Goal: Task Accomplishment & Management: Complete application form

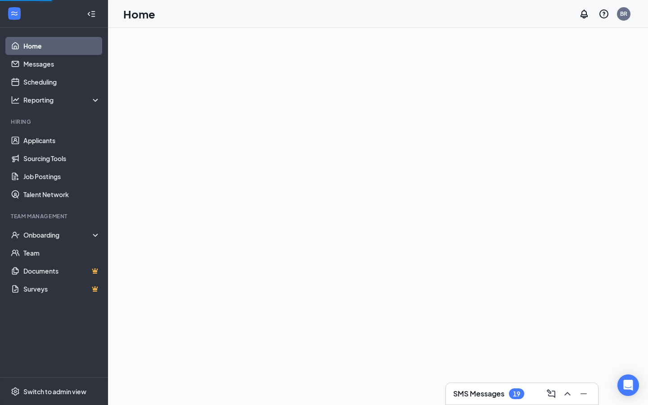
click at [56, 220] on div "Team Management" at bounding box center [55, 216] width 88 height 9
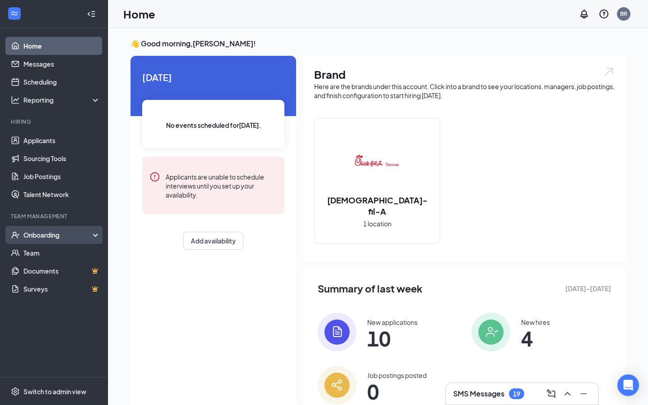
click at [54, 230] on div "Onboarding" at bounding box center [54, 235] width 108 height 18
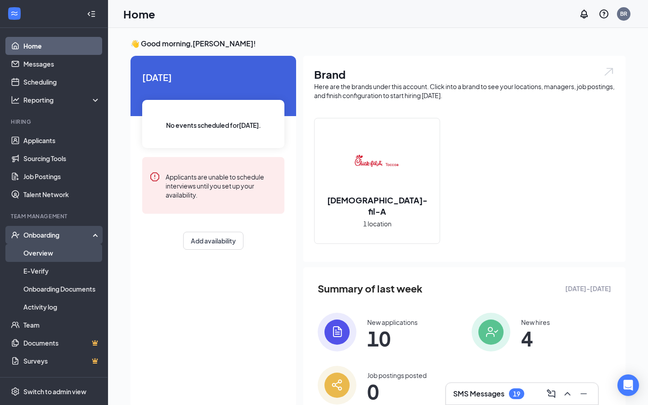
click at [62, 256] on link "Overview" at bounding box center [61, 253] width 77 height 18
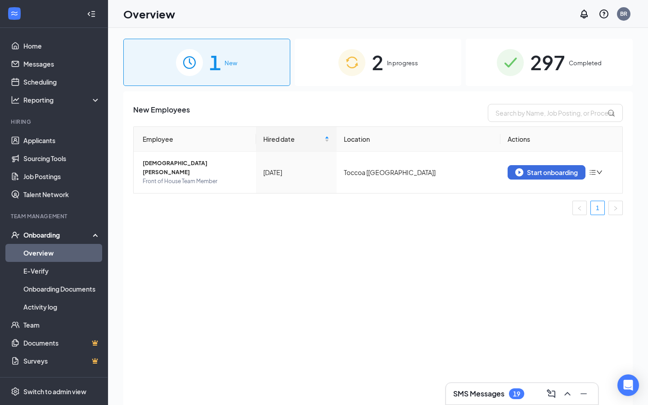
click at [379, 67] on span "2" at bounding box center [378, 62] width 12 height 31
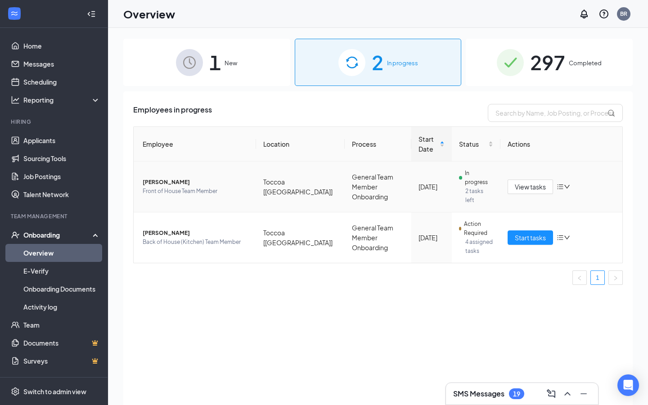
click at [575, 180] on div "View tasks" at bounding box center [562, 187] width 108 height 14
click at [465, 173] on span "In progress" at bounding box center [479, 178] width 28 height 18
click at [548, 180] on button "View tasks" at bounding box center [530, 187] width 45 height 14
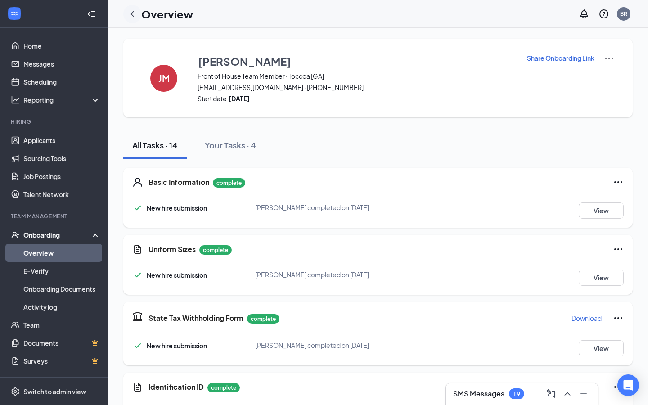
click at [130, 13] on icon "ChevronLeft" at bounding box center [132, 14] width 11 height 11
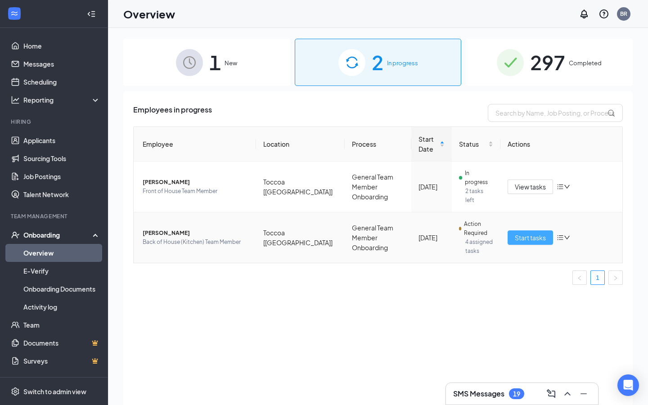
click at [527, 233] on span "Start tasks" at bounding box center [530, 238] width 31 height 10
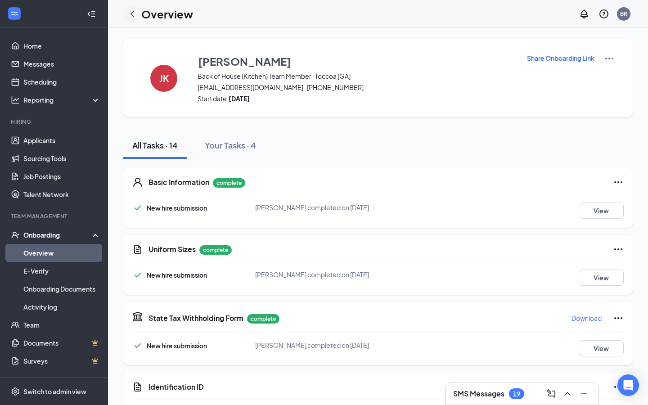
click at [132, 20] on div at bounding box center [132, 14] width 18 height 18
click at [134, 15] on icon "ChevronLeft" at bounding box center [132, 14] width 11 height 11
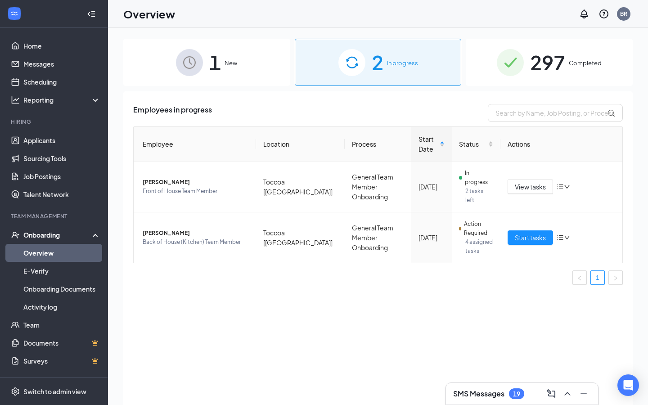
click at [238, 70] on div "1 New" at bounding box center [206, 62] width 167 height 47
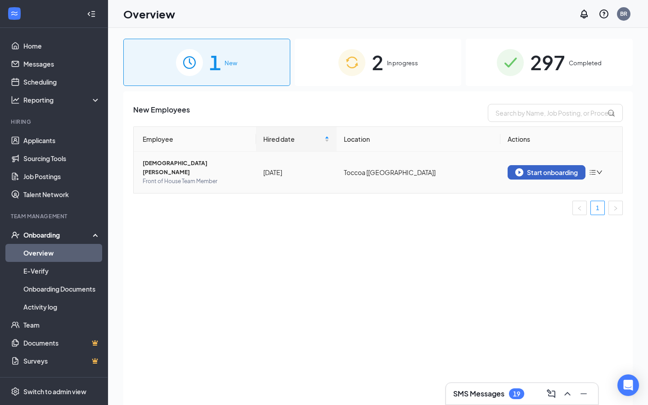
click at [544, 172] on button "Start onboarding" at bounding box center [547, 172] width 78 height 14
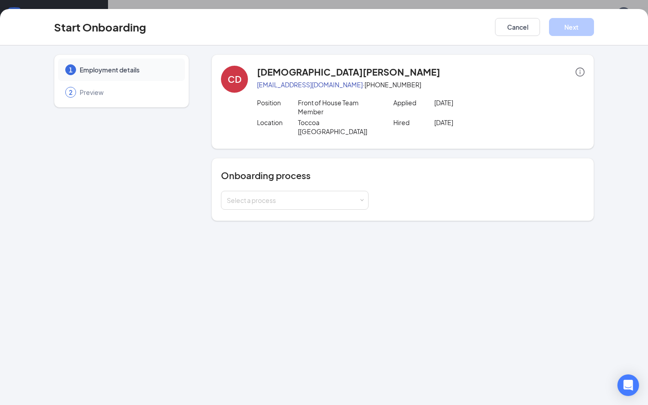
click at [344, 206] on div "Onboarding process Select a process" at bounding box center [403, 189] width 383 height 63
click at [344, 202] on div "Onboarding process Select a process" at bounding box center [403, 189] width 383 height 63
click at [339, 196] on div "Select a process" at bounding box center [293, 200] width 132 height 9
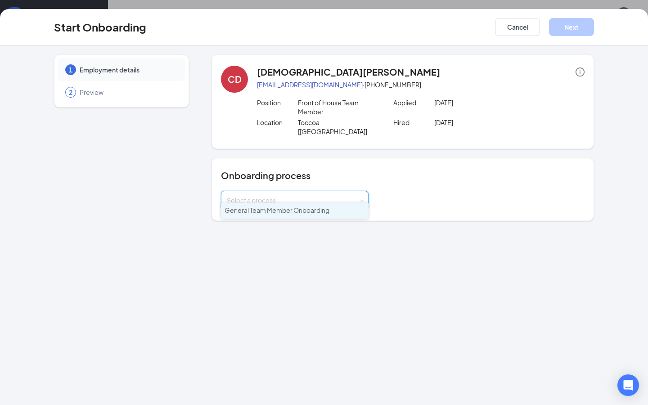
click at [324, 214] on li "General Team Member Onboarding" at bounding box center [295, 211] width 148 height 16
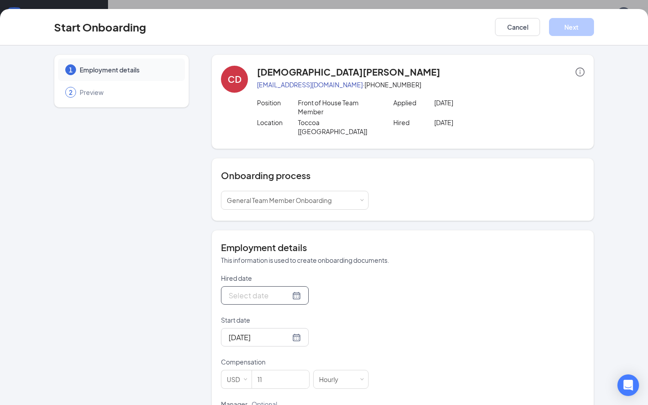
click at [289, 290] on div at bounding box center [265, 295] width 72 height 11
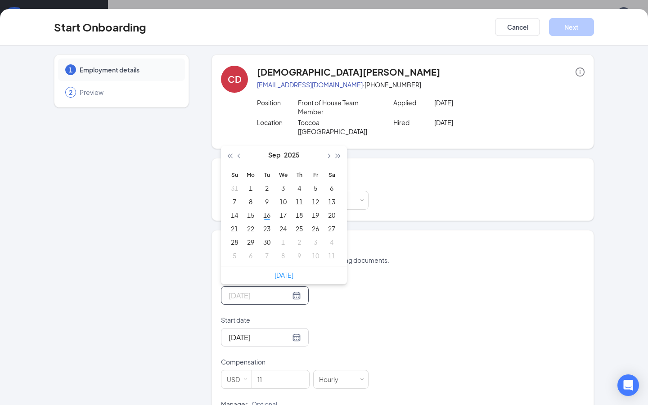
type input "[DATE]"
click at [269, 223] on div "23" at bounding box center [266, 228] width 11 height 11
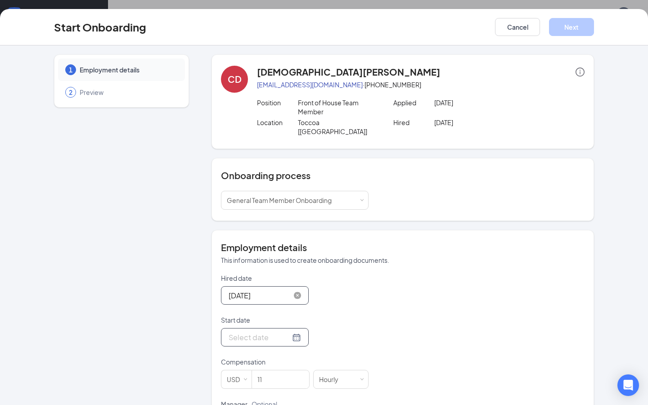
click at [287, 332] on div at bounding box center [265, 337] width 72 height 11
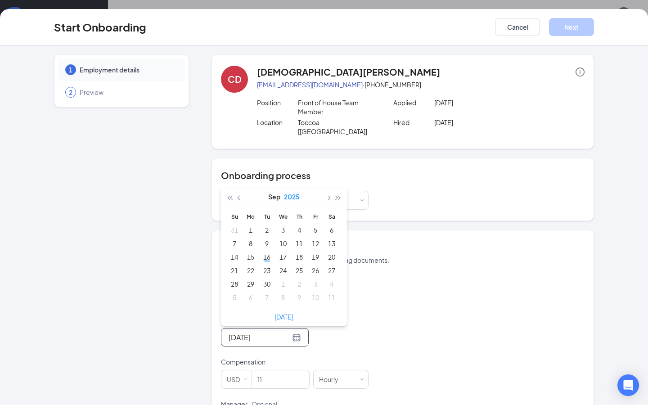
type input "[DATE]"
click at [270, 265] on div "23" at bounding box center [266, 270] width 11 height 11
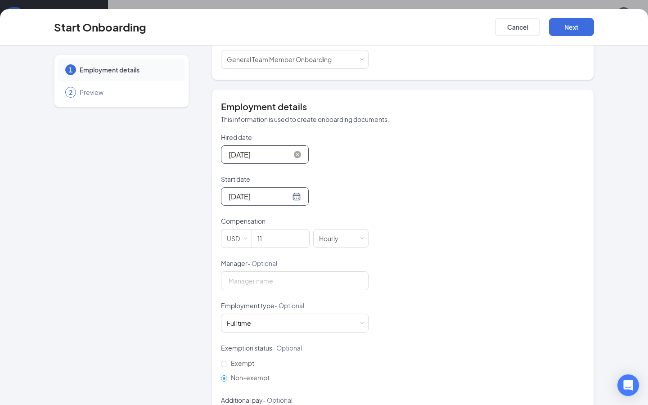
scroll to position [159, 0]
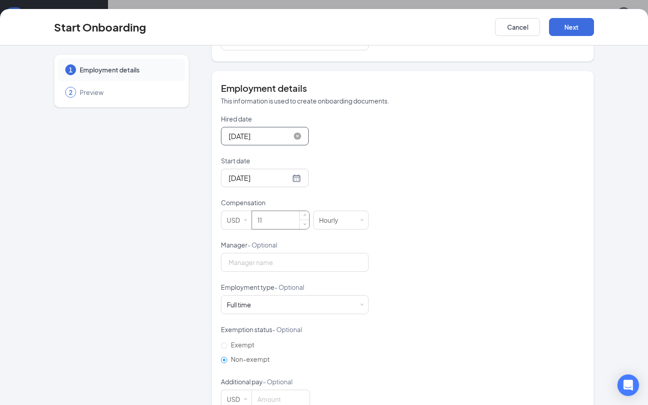
click at [265, 211] on input "11" at bounding box center [280, 220] width 57 height 18
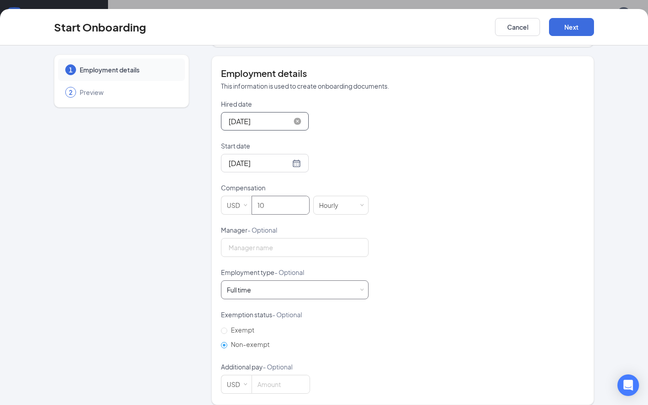
type input "10"
click at [292, 287] on div "Full time Works 30+ hours per week and is reasonably expected to work" at bounding box center [295, 290] width 136 height 18
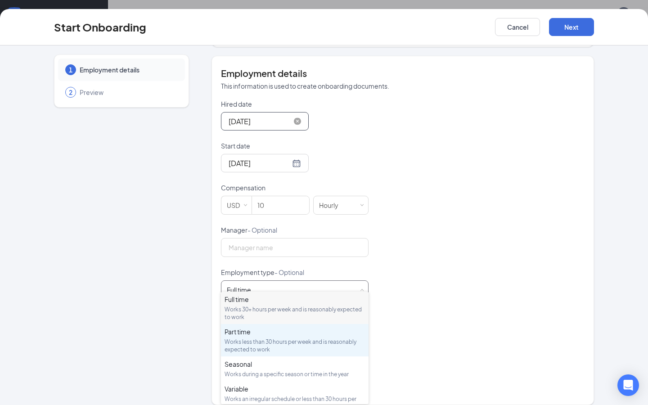
click at [288, 339] on div "Works less than 30 hours per week and is reasonably expected to work" at bounding box center [295, 345] width 140 height 15
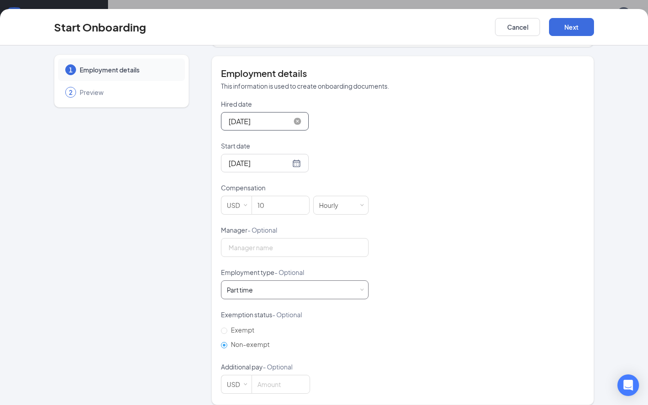
scroll to position [39, 0]
click at [579, 34] on button "Next" at bounding box center [571, 27] width 45 height 18
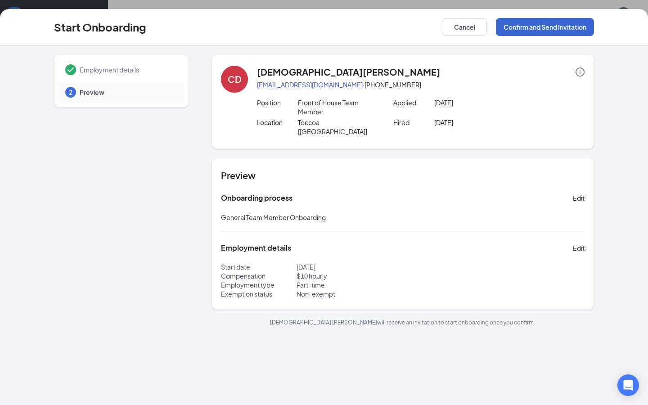
scroll to position [0, 0]
click at [553, 29] on button "Confirm and Send Invitation" at bounding box center [545, 27] width 98 height 18
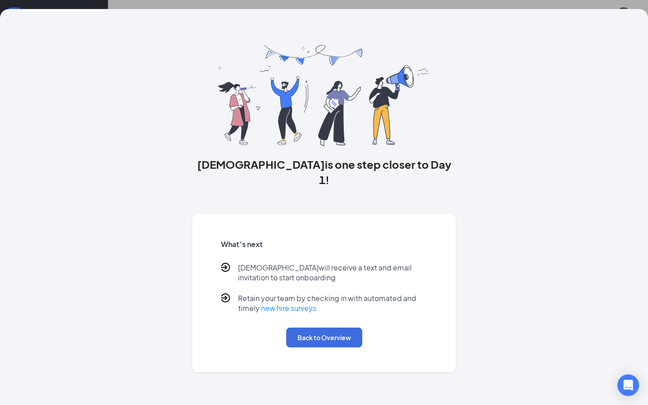
click at [320, 334] on div "What’s next [PERSON_NAME] will receive a text and email invitation to start onb…" at bounding box center [324, 294] width 228 height 130
click at [320, 328] on button "Back to Overview" at bounding box center [324, 338] width 76 height 20
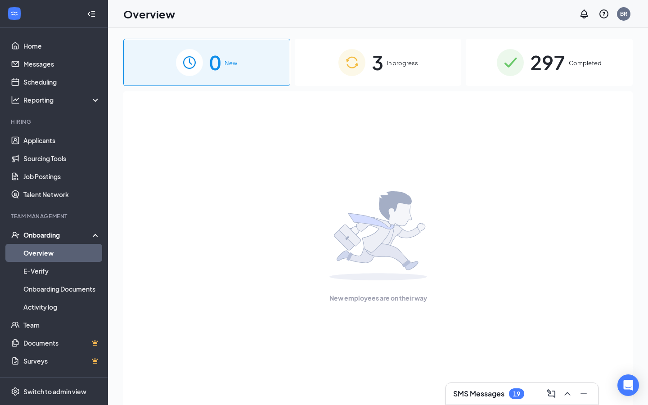
click at [398, 44] on div "3 In progress" at bounding box center [378, 62] width 167 height 47
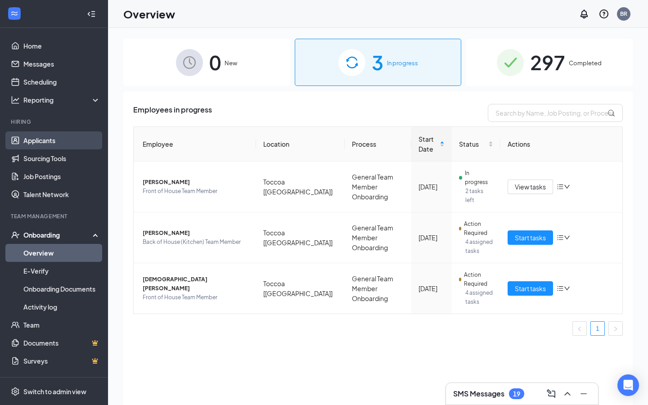
click at [46, 144] on link "Applicants" at bounding box center [61, 140] width 77 height 18
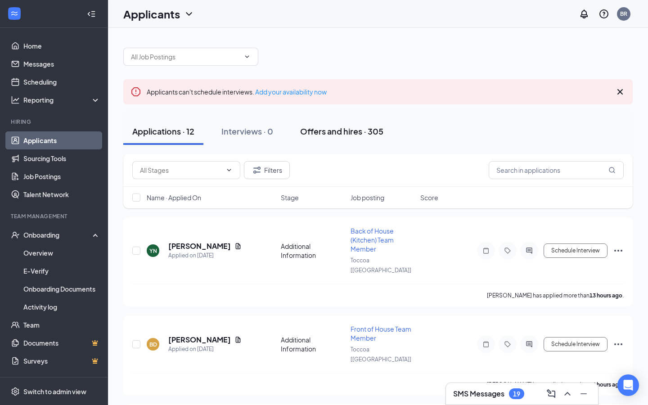
click at [372, 144] on button "Offers and hires · 305" at bounding box center [341, 131] width 101 height 27
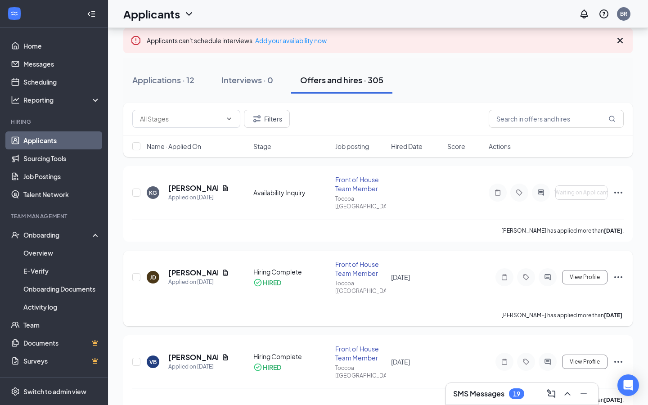
scroll to position [59, 0]
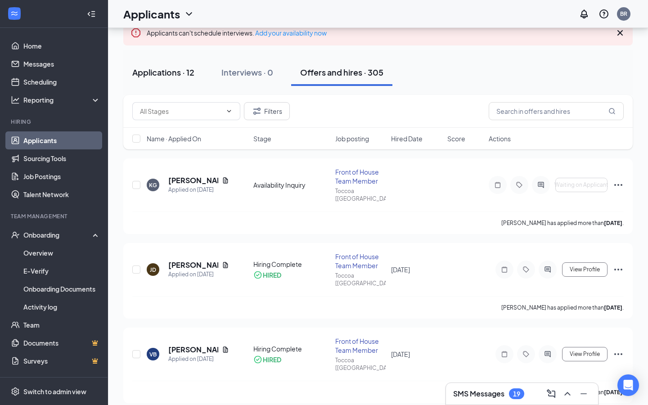
click at [171, 69] on div "Applications · 12" at bounding box center [163, 72] width 62 height 11
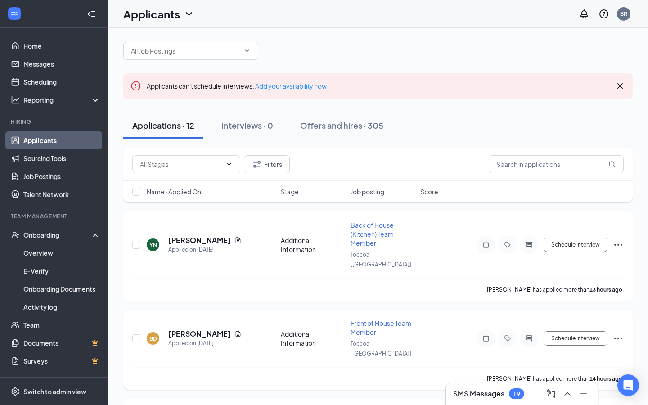
scroll to position [87, 0]
